Goal: Transaction & Acquisition: Purchase product/service

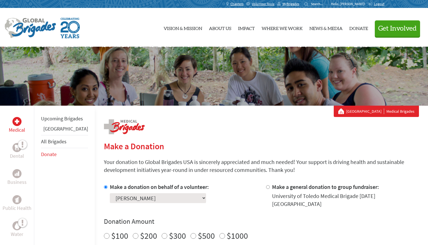
select select "35DC5BA9-97F9-11F0-9E6E-42010A400005"
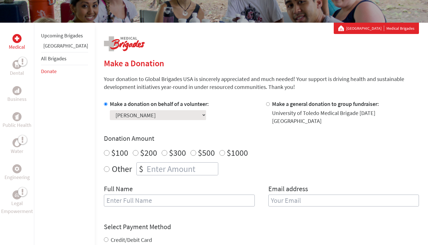
scroll to position [82, 0]
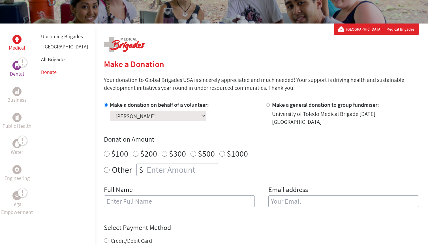
click at [21, 72] on p "Dental" at bounding box center [17, 74] width 14 height 8
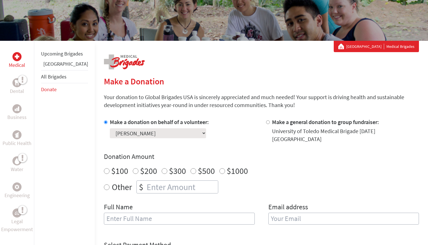
scroll to position [64, 0]
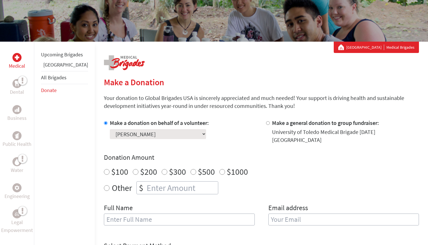
click at [61, 81] on link "All Brigades" at bounding box center [53, 77] width 25 height 7
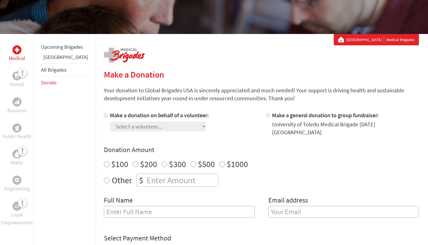
scroll to position [71, 0]
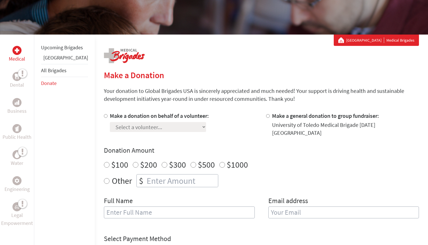
click at [58, 61] on link "[GEOGRAPHIC_DATA]" at bounding box center [65, 57] width 45 height 7
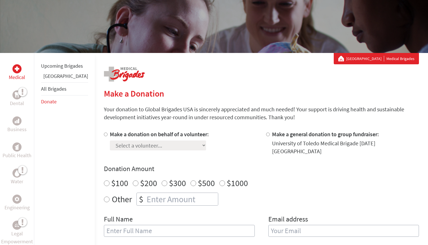
scroll to position [68, 0]
